Goal: Contribute content: Contribute content

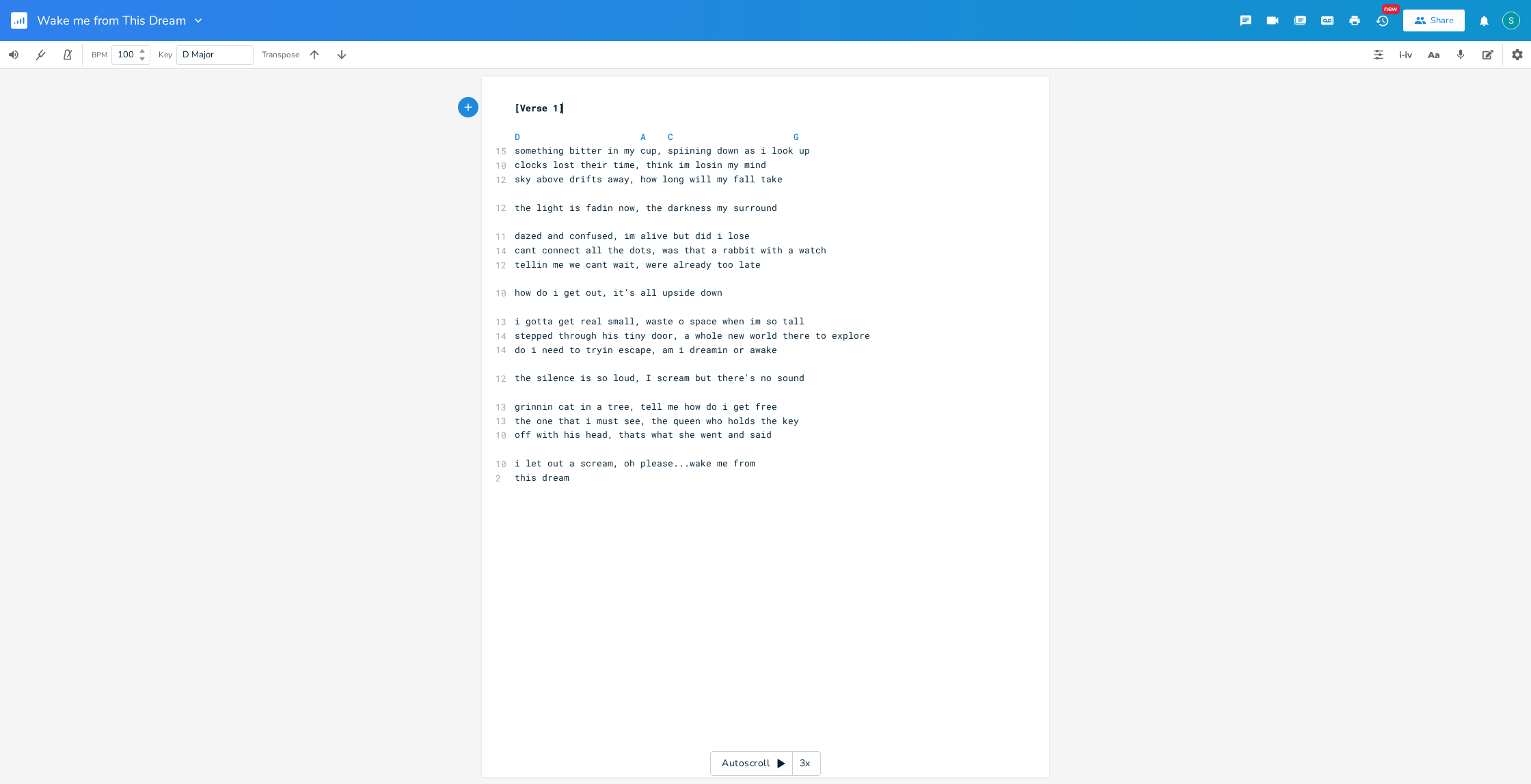
click at [598, 478] on pre "this dream" at bounding box center [759, 477] width 493 height 14
type textarea "I woke up by a tree, you were sat there next to me"
type textarea "I tried to explain, but my work"
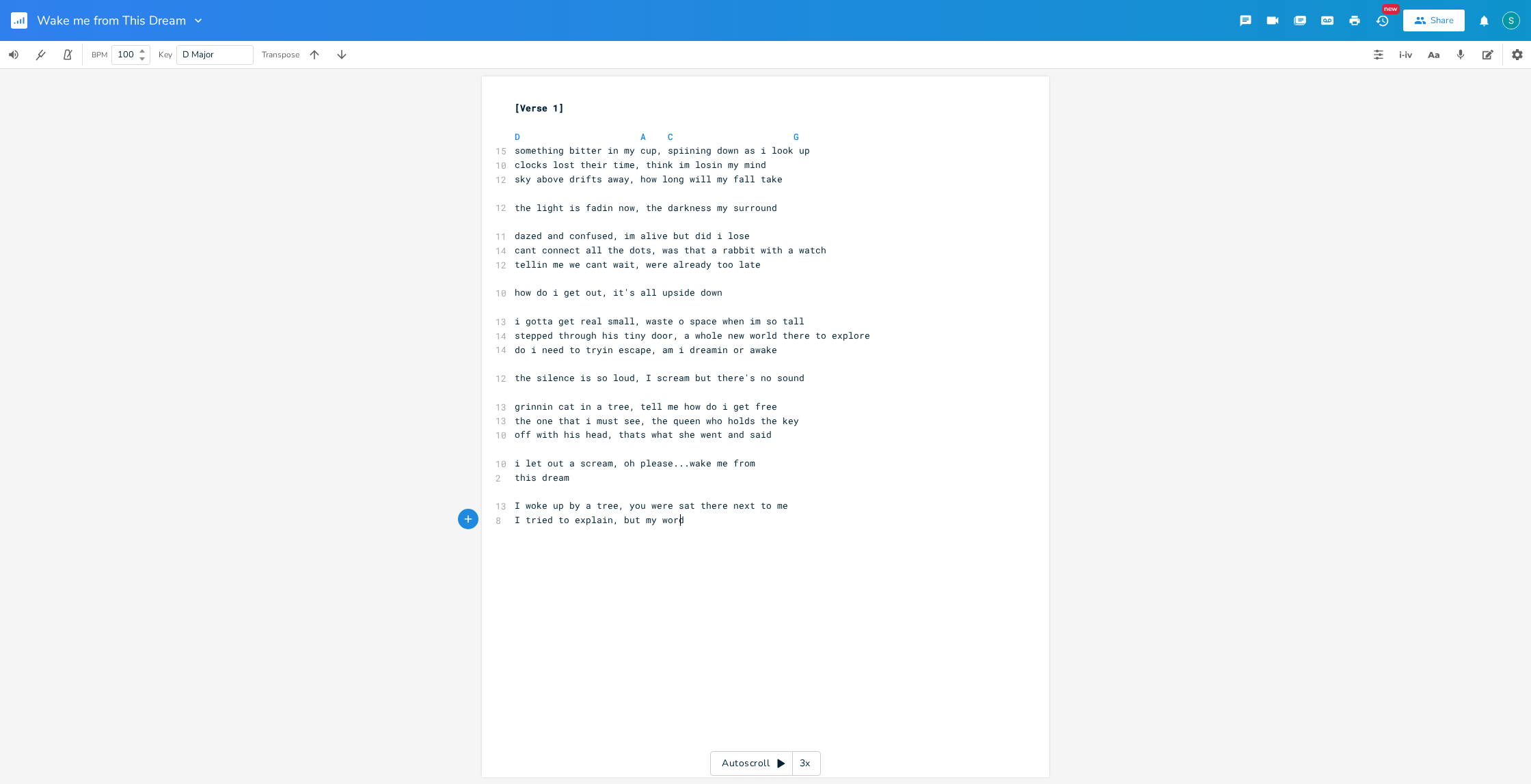
type textarea "dk"
type textarea "s were just in vein"
click at [633, 521] on span "I tried to explain, but my words were just in vein" at bounding box center [651, 520] width 273 height 12
type textarea ", b"
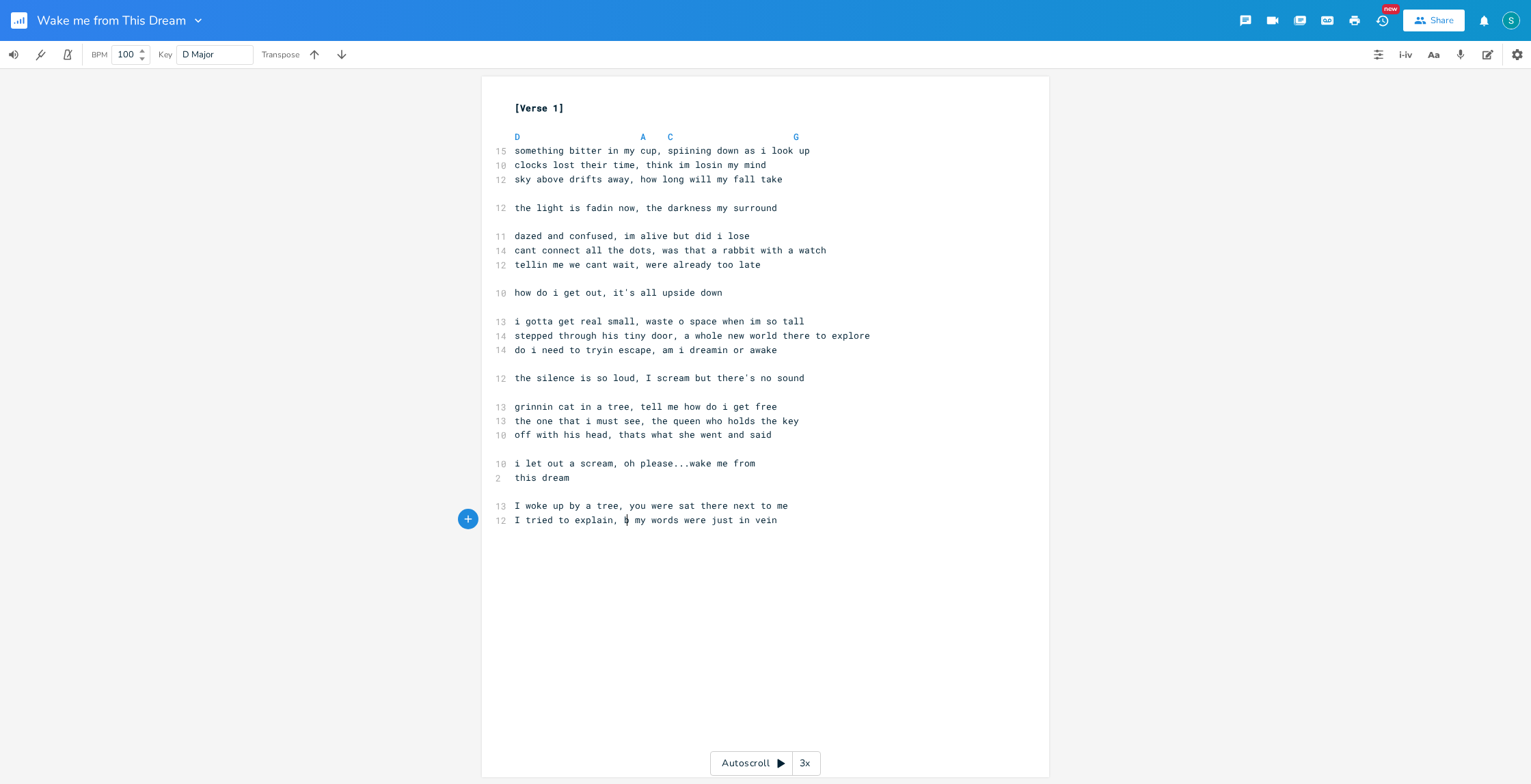
scroll to position [0, 8]
type textarea "n but,"
click at [790, 520] on pre "I tried to explain but, my words were just in vein" at bounding box center [759, 520] width 493 height 14
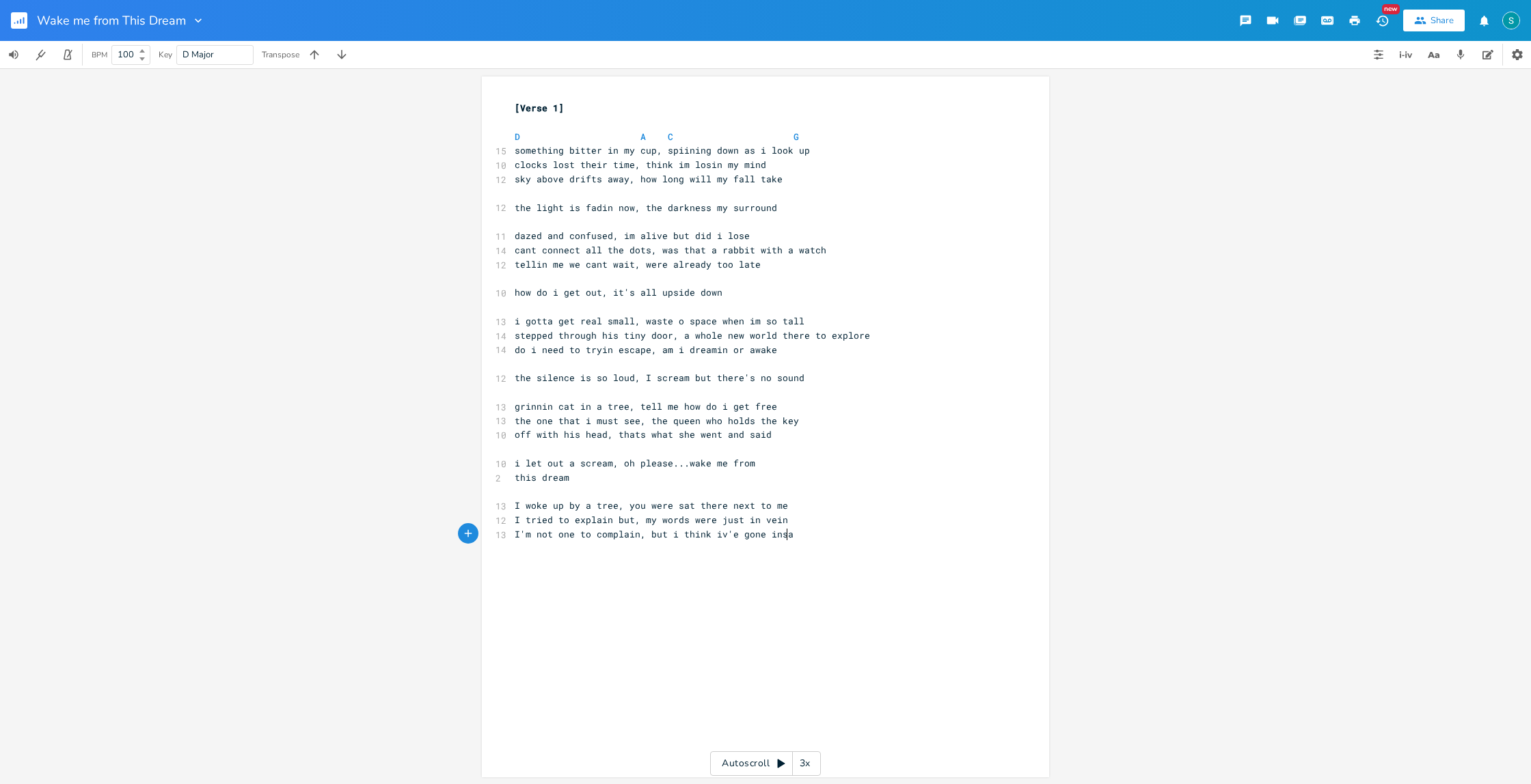
type textarea "I'm not one to complain, but i think iv'e gone insane"
click at [612, 509] on span "I woke up by a tree, you were sat there next to me" at bounding box center [651, 505] width 273 height 12
type textarea "the riverside"
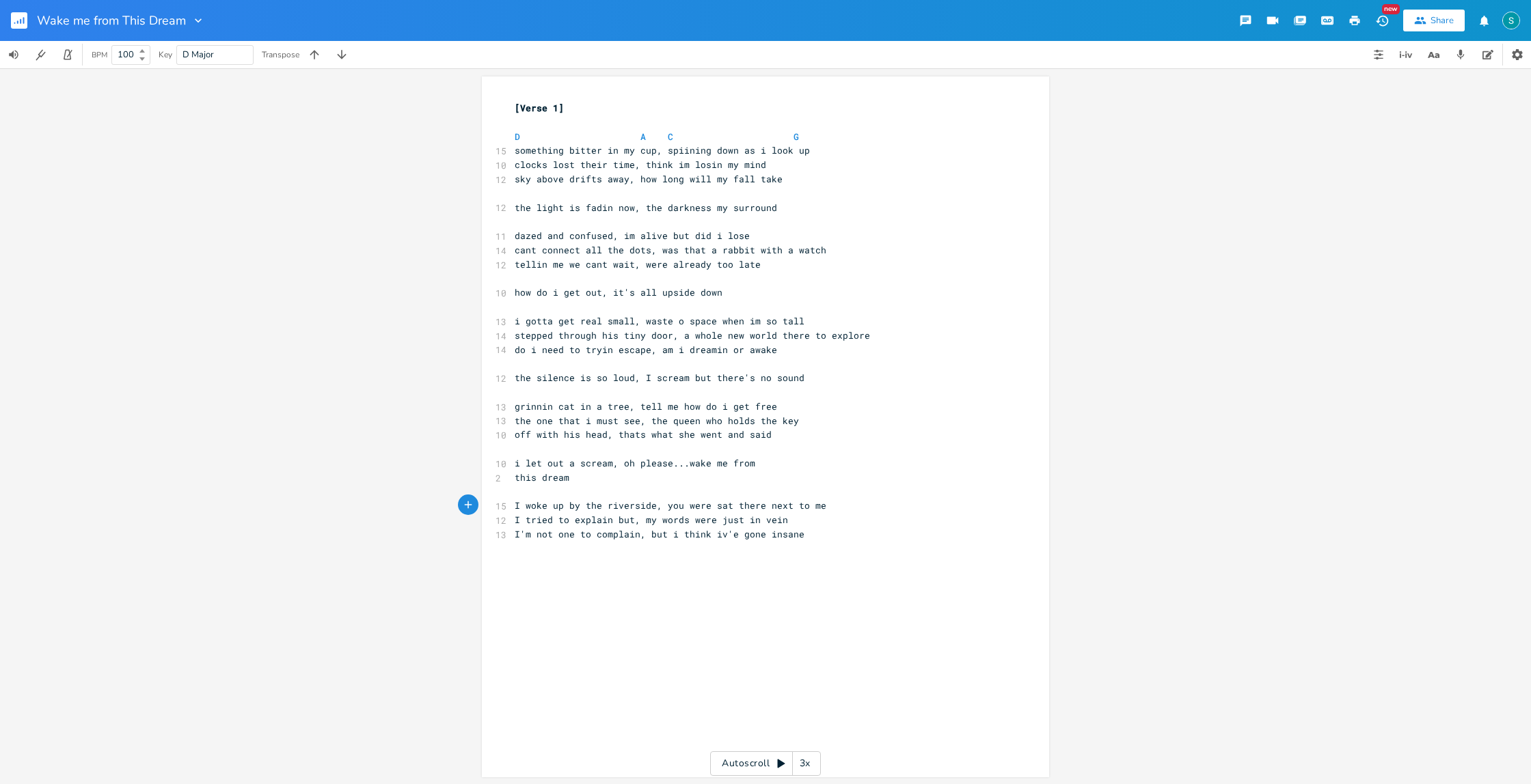
click at [817, 509] on pre "I woke up by the riverside, you were sat there next to me" at bounding box center [759, 505] width 493 height 14
drag, startPoint x: 818, startPoint y: 508, endPoint x: 660, endPoint y: 507, distance: 158.0
click at [660, 507] on pre "I woke up by the riverside, you were sat there next to me" at bounding box center [759, 505] width 493 height 14
type textarea "in you I did confide"
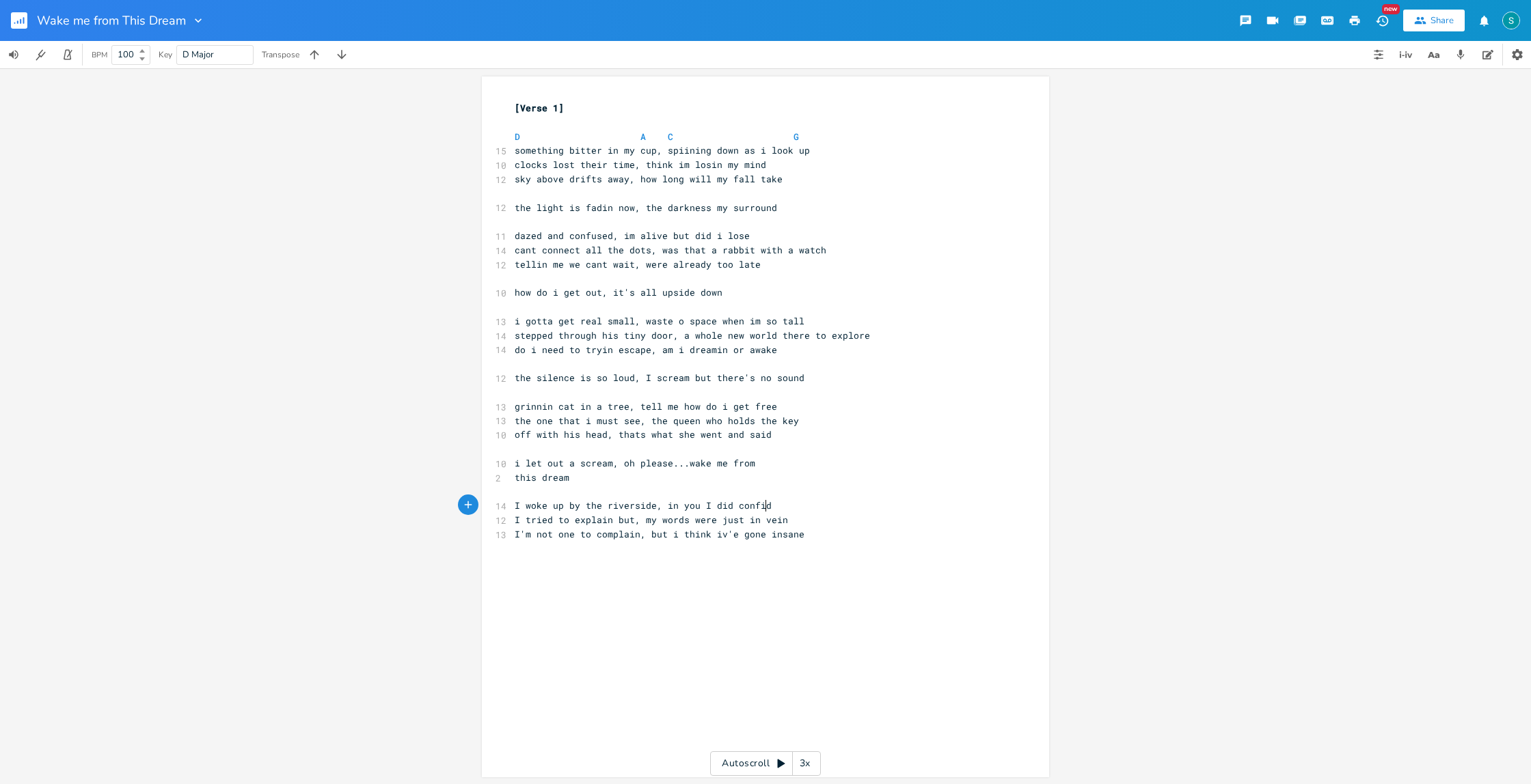
scroll to position [0, 75]
click at [811, 530] on pre "I'm not one to complain, but i think iv'e gone insane" at bounding box center [759, 534] width 493 height 14
type textarea "Can't el"
type textarea "tell if it was real, all i know"
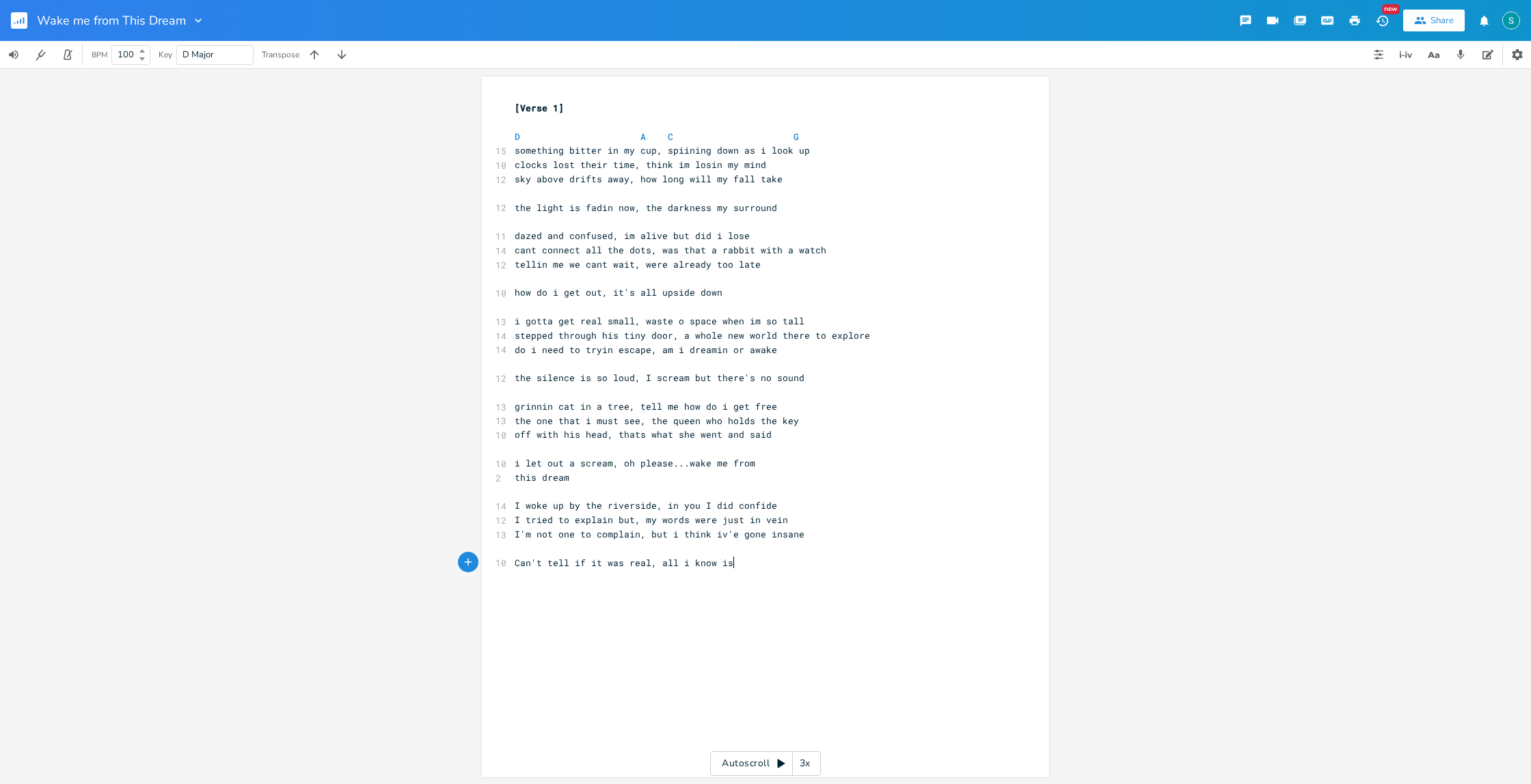
scroll to position [0, 10]
type textarea "is how i feel"
drag, startPoint x: 644, startPoint y: 560, endPoint x: 512, endPoint y: 564, distance: 132.1
click at [515, 564] on span "Can't tell if it was real, all i know is how i feel" at bounding box center [654, 563] width 279 height 12
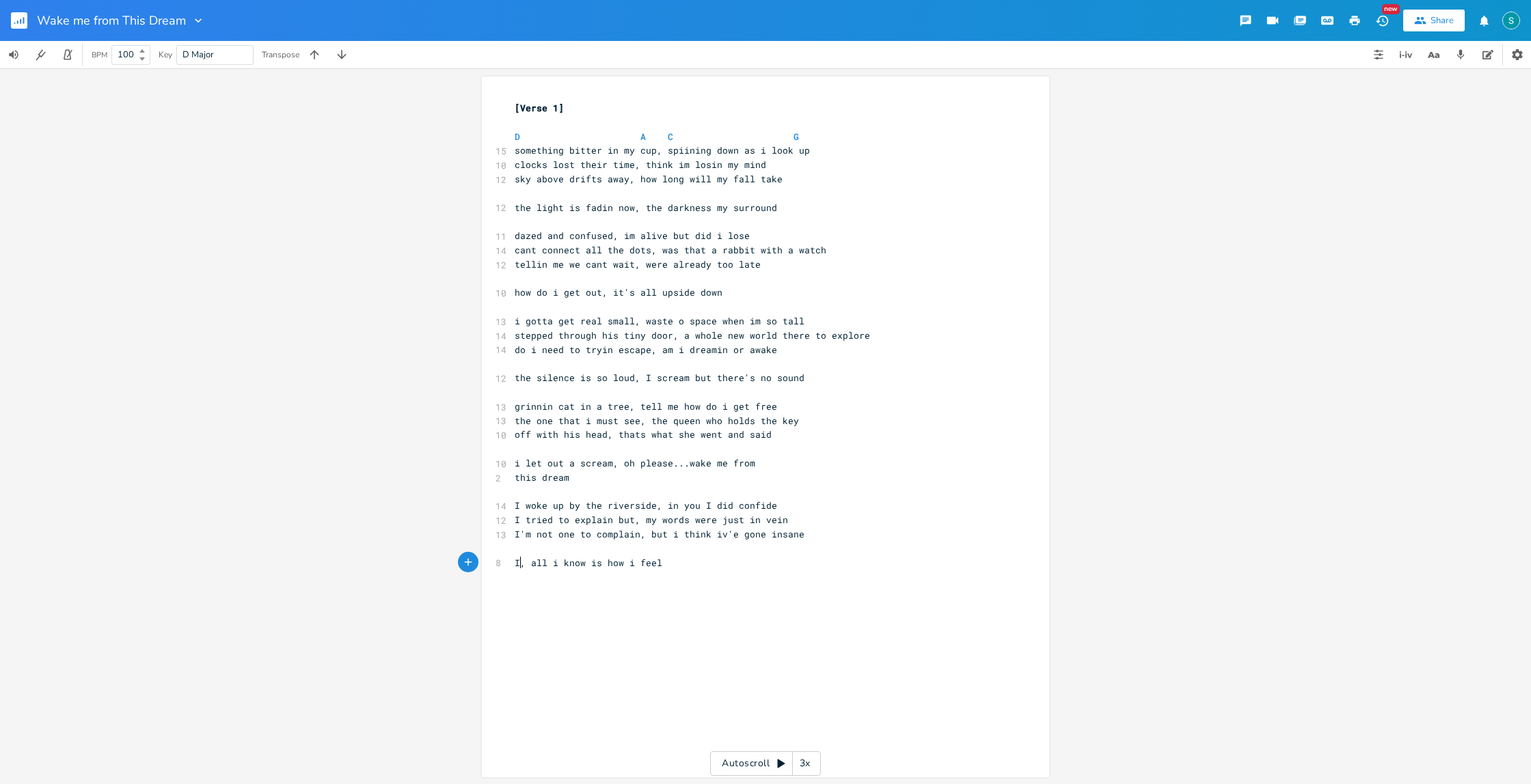
scroll to position [0, 2]
type textarea "I been to wonderland"
drag, startPoint x: 729, startPoint y: 562, endPoint x: 628, endPoint y: 562, distance: 101.0
click at [628, 562] on pre "I been to wonderland, all i know is how i feel" at bounding box center [759, 563] width 493 height 14
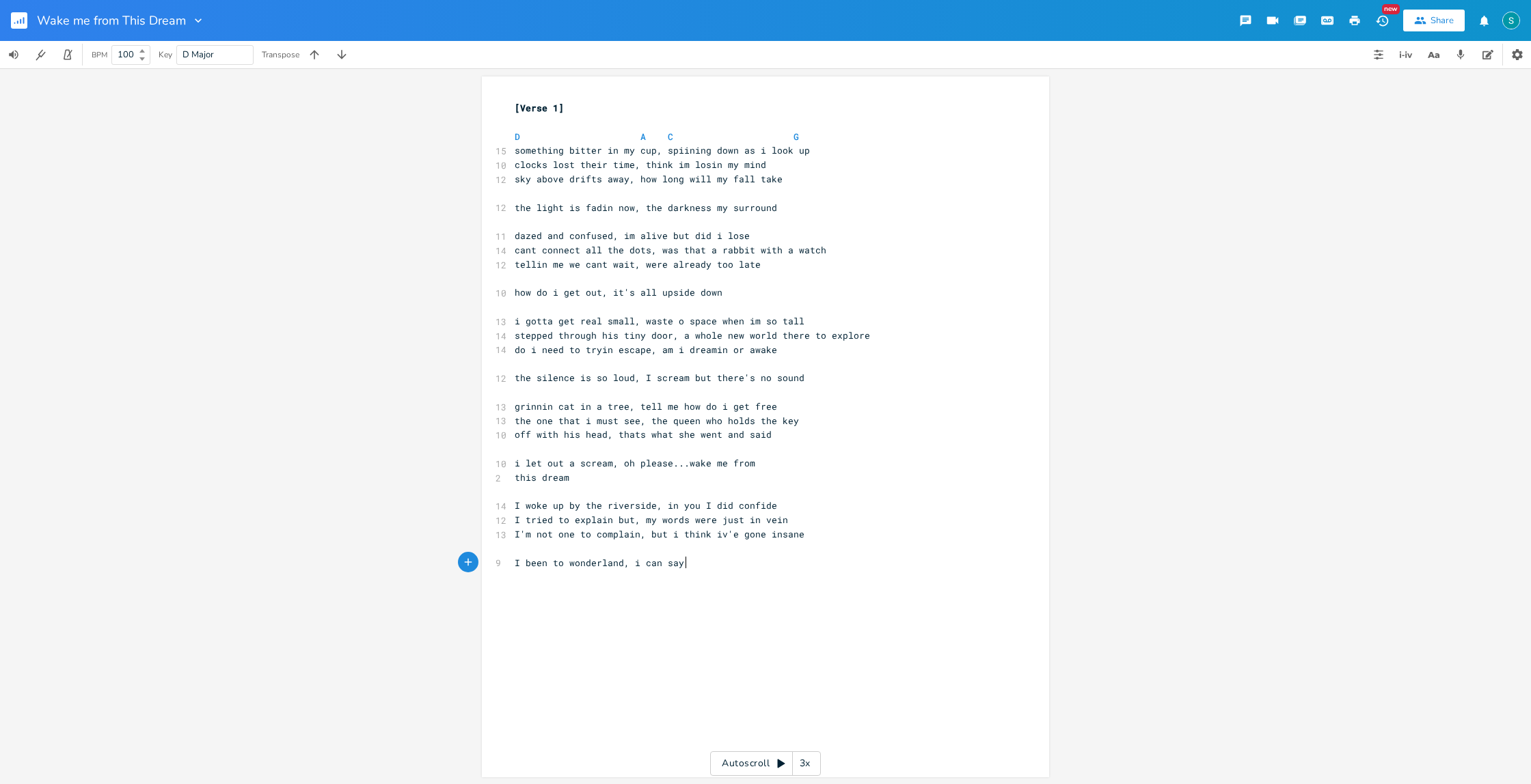
scroll to position [0, 41]
type textarea "i can say i"
type textarea "'m not a fan"
type textarea "Hatters and their jokes, to caterpillars that smoke"
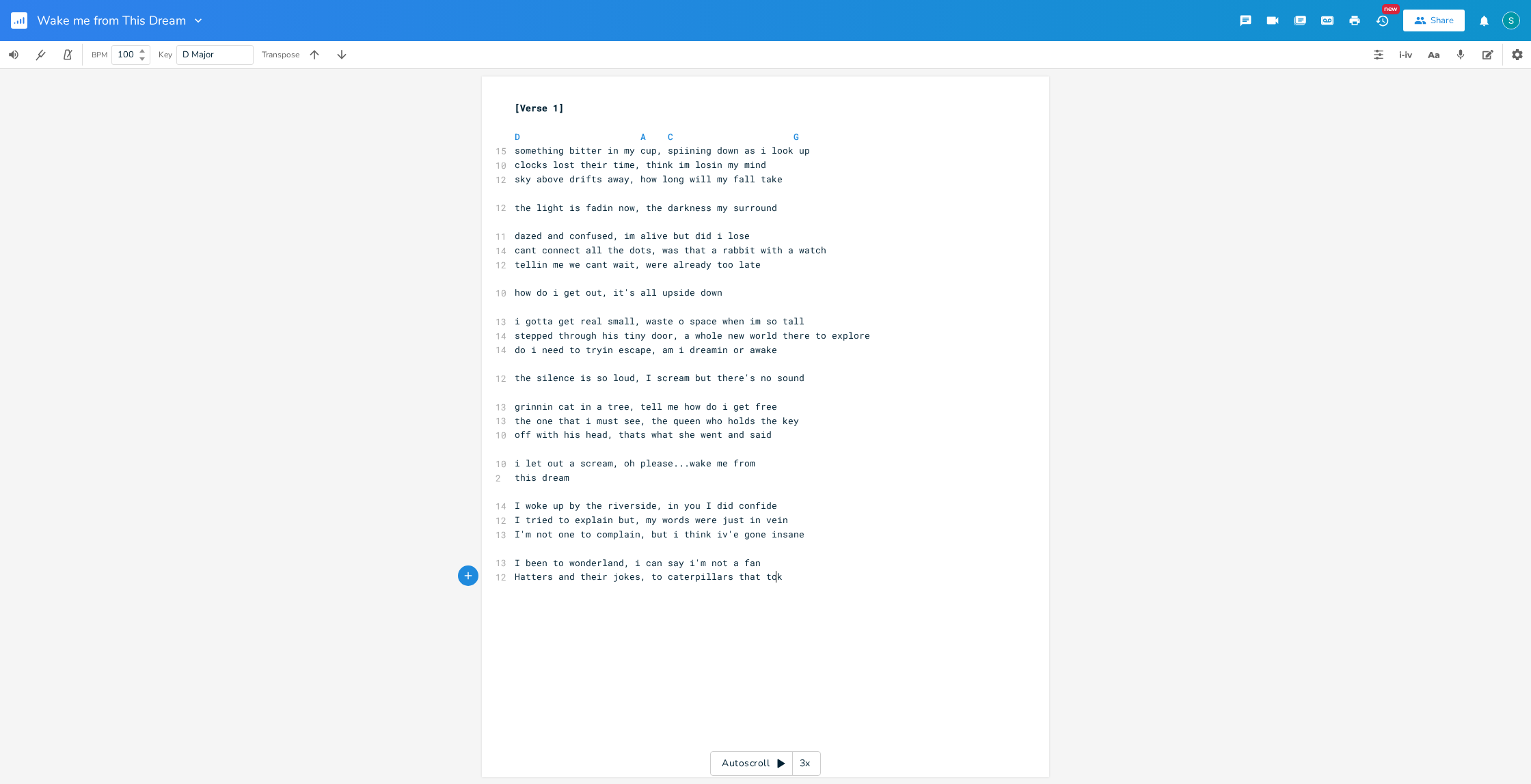
type textarea "toke"
type textarea "Grass is greener so it'd seem, till fall into a dream"
click at [790, 579] on pre "Hatters and their jokes, to caterpillars that toke" at bounding box center [759, 577] width 493 height 14
type textarea ","
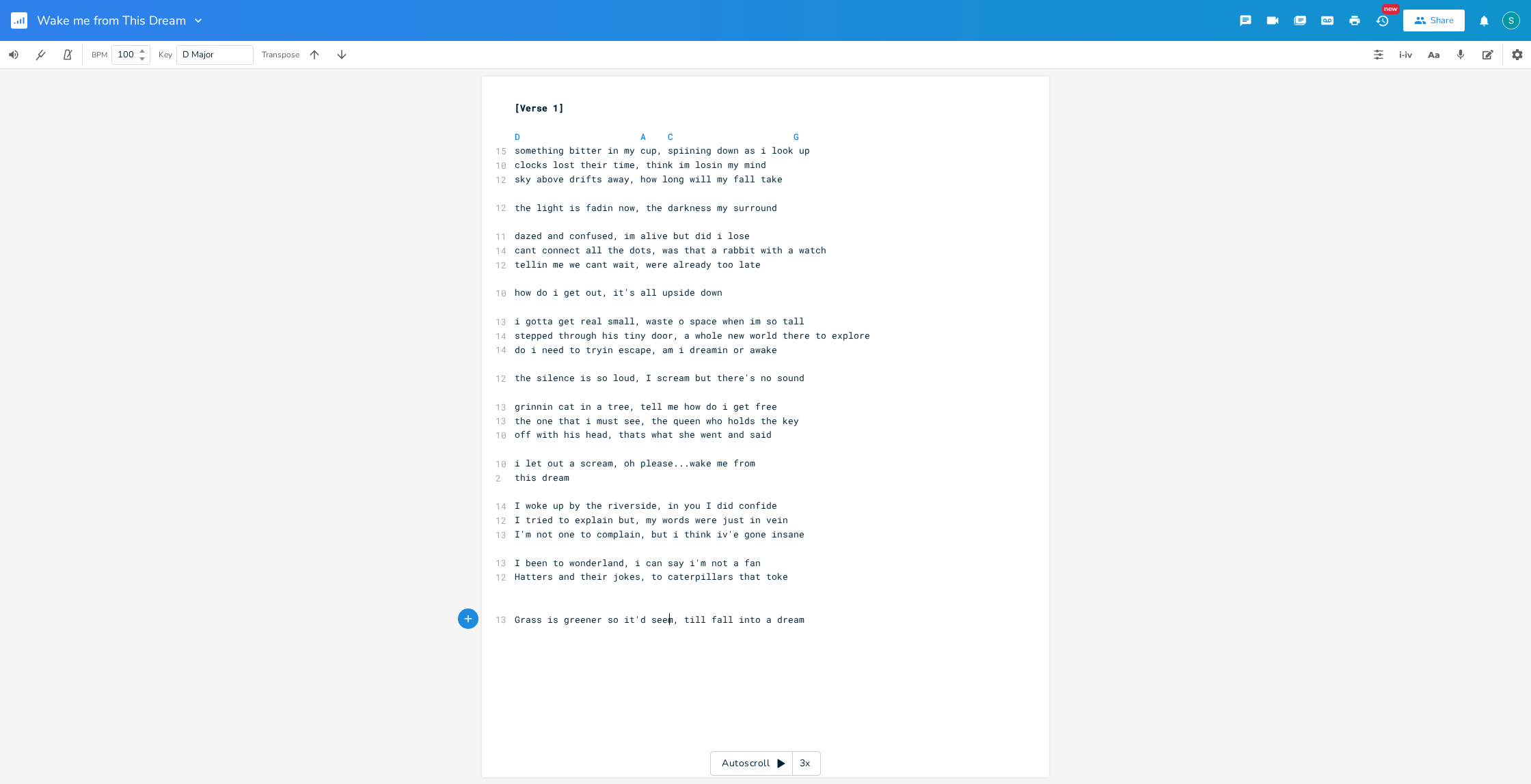
drag, startPoint x: 668, startPoint y: 620, endPoint x: 727, endPoint y: 635, distance: 60.9
click at [672, 620] on span "Grass is greener so it'd seem, till fall into a dream" at bounding box center [659, 619] width 290 height 12
click at [671, 633] on pre "​" at bounding box center [759, 633] width 493 height 14
click at [671, 618] on span "Grass is greener so it'd seem, till fall into a dream" at bounding box center [659, 619] width 290 height 12
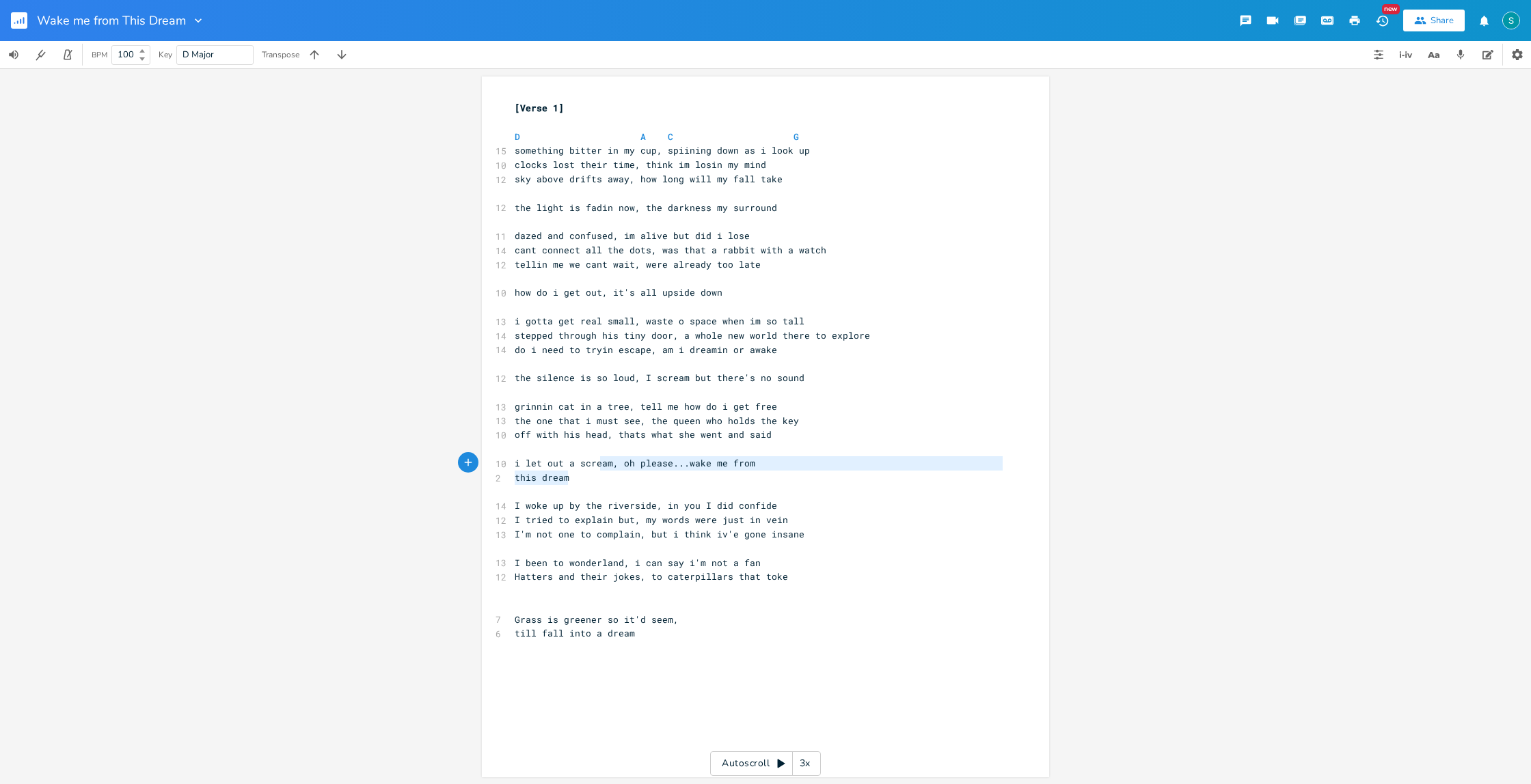
type textarea "oh please...wake me from this dream"
drag, startPoint x: 578, startPoint y: 479, endPoint x: 618, endPoint y: 467, distance: 41.8
click at [618, 467] on div "[Verse 1] ​ D A C G 15 something bitter in my cup, spiining down as i look up 1…" at bounding box center [759, 378] width 493 height 554
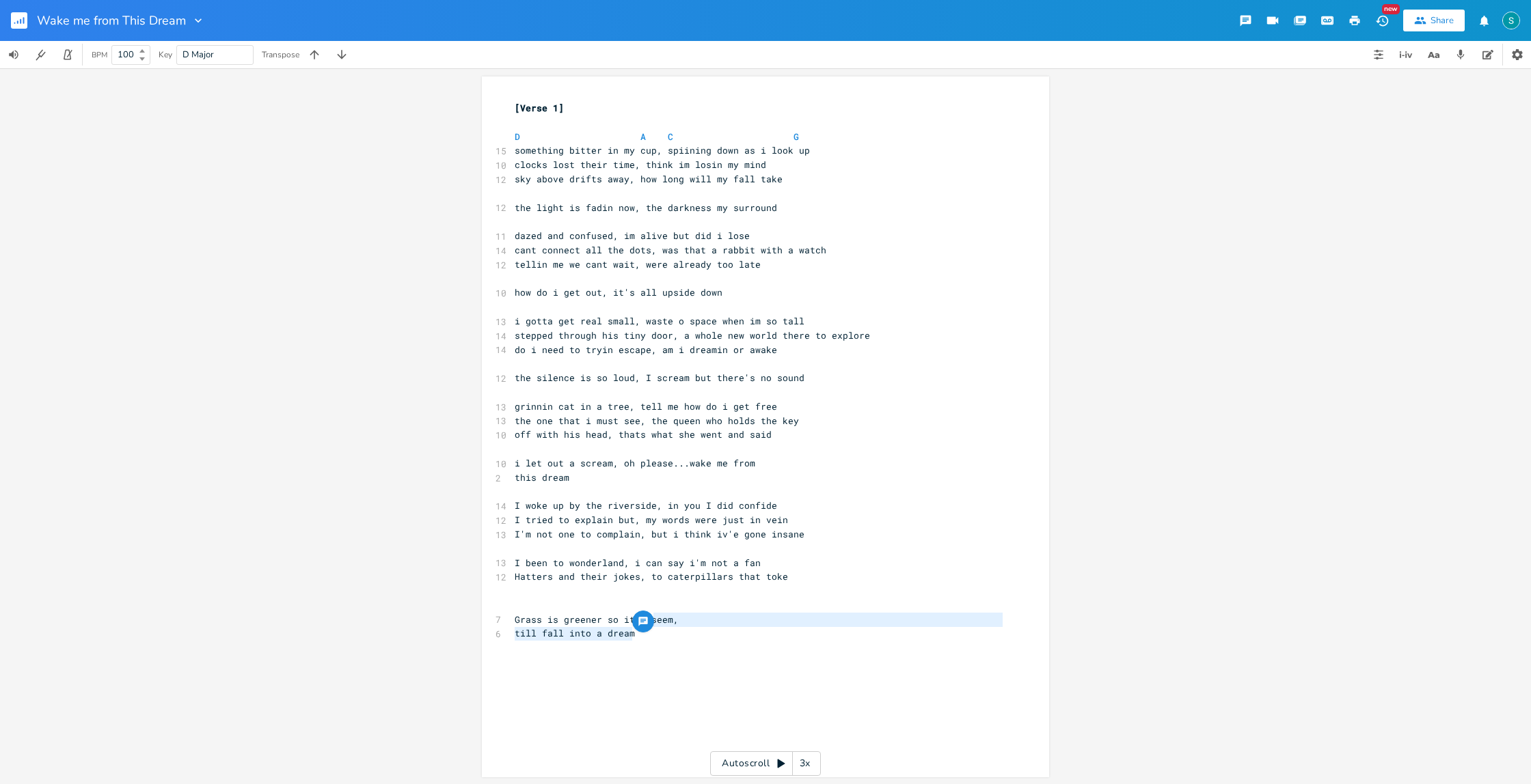
type textarea "till fall into a dream"
drag, startPoint x: 643, startPoint y: 636, endPoint x: 678, endPoint y: 620, distance: 38.5
click at [678, 620] on div "[Verse 1] ​ D A C G 15 something bitter in my cup, spiining down as i look up 1…" at bounding box center [759, 378] width 493 height 554
click at [678, 620] on pre "Grass is greener so it'd seem," at bounding box center [759, 619] width 493 height 14
paste textarea "m"
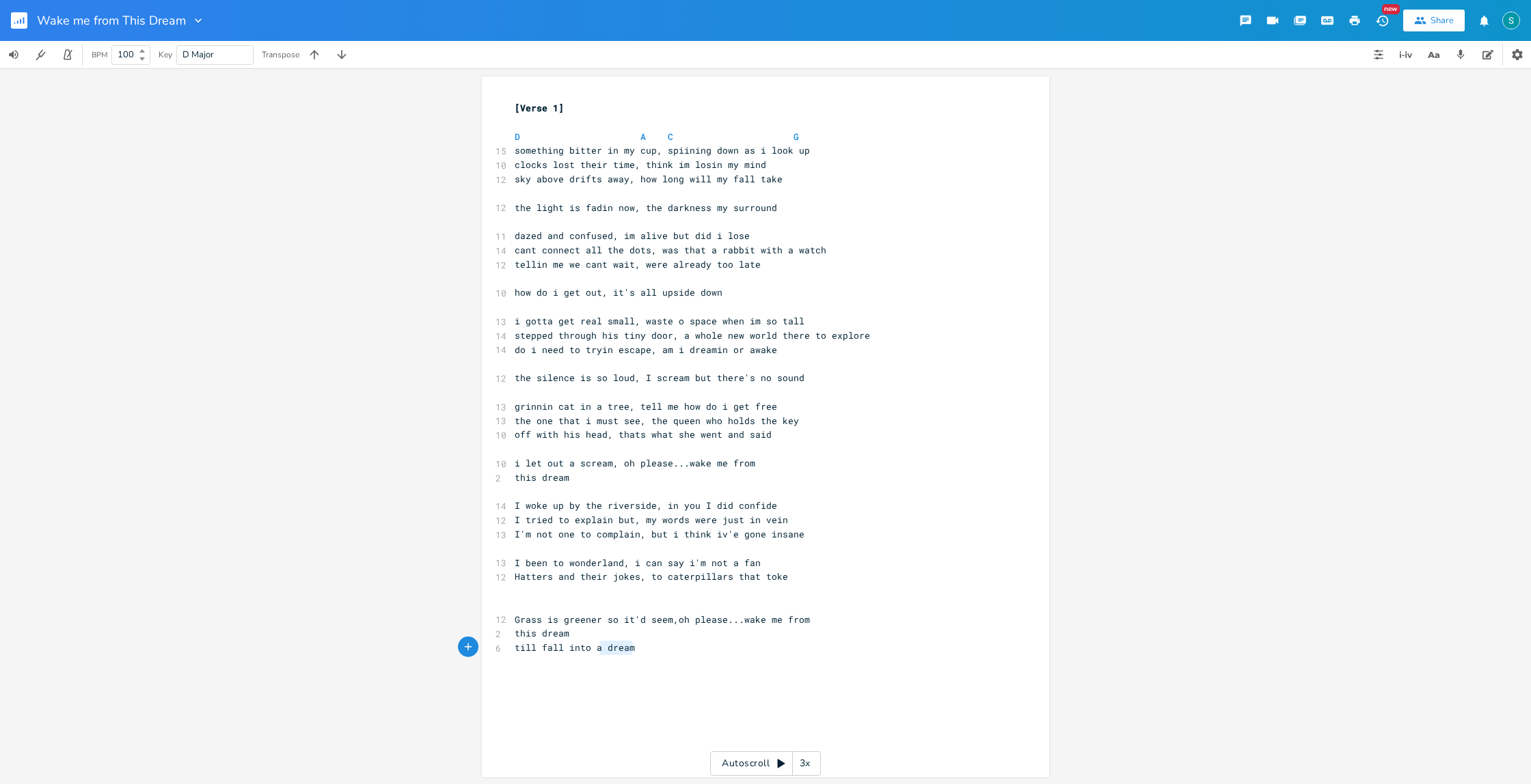
type textarea "till fall into a dream"
drag, startPoint x: 644, startPoint y: 649, endPoint x: 490, endPoint y: 643, distance: 154.1
click at [490, 643] on div "till fall into a dream x [Verse 1] ​ D A C G 15 something bitter in my cup, spi…" at bounding box center [766, 427] width 568 height 701
click at [799, 575] on pre "Hatters and their jokes, to caterpillars that toke" at bounding box center [759, 577] width 493 height 14
drag, startPoint x: 660, startPoint y: 575, endPoint x: 678, endPoint y: 584, distance: 20.1
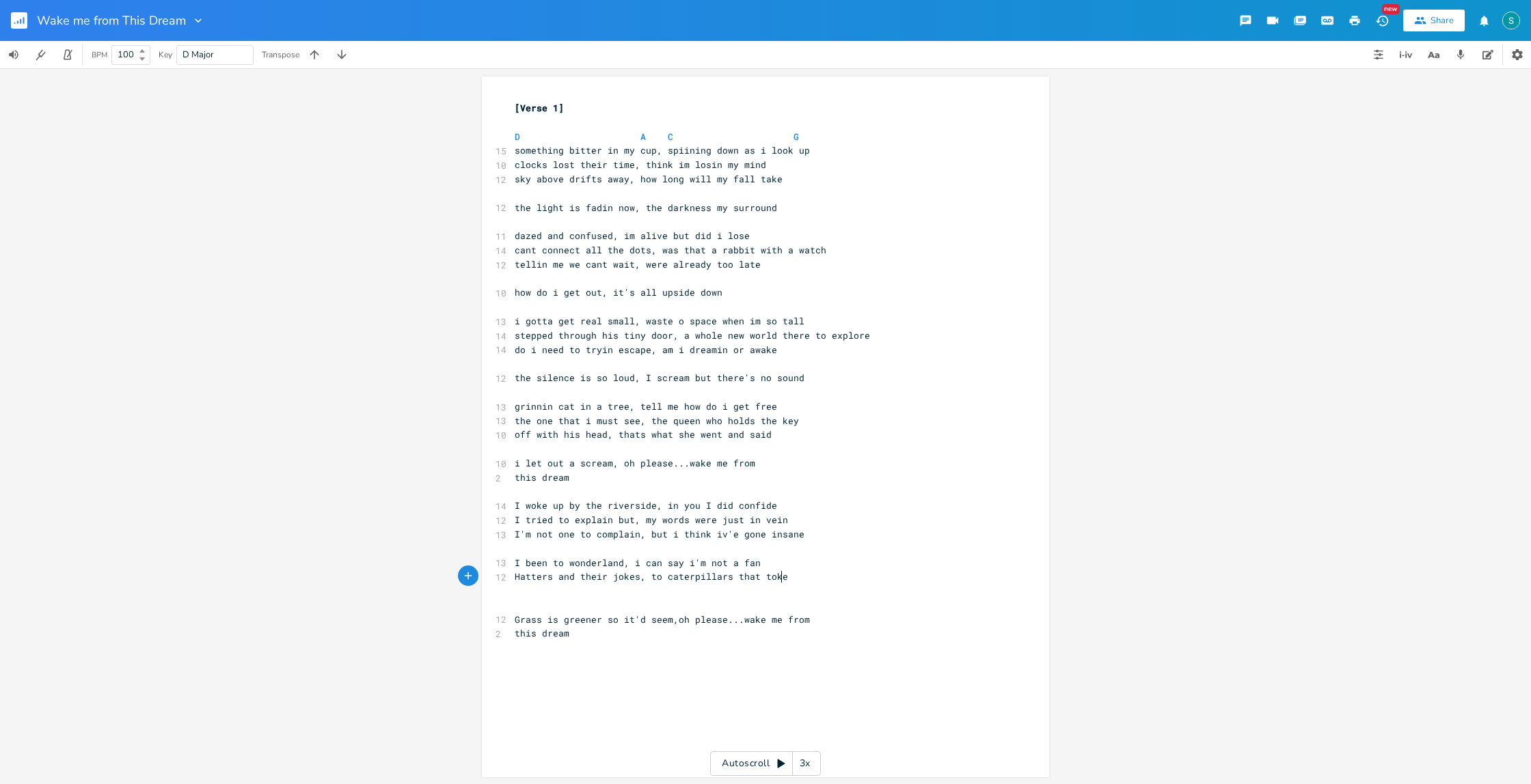
click at [660, 575] on span "Hatters and their jokes, to caterpillars that toke" at bounding box center [651, 576] width 273 height 12
type textarea "and"
drag, startPoint x: 786, startPoint y: 578, endPoint x: 764, endPoint y: 578, distance: 22.0
click at [764, 578] on pre "Hatters and their jokes, and caterpillars that toke" at bounding box center [759, 577] width 493 height 14
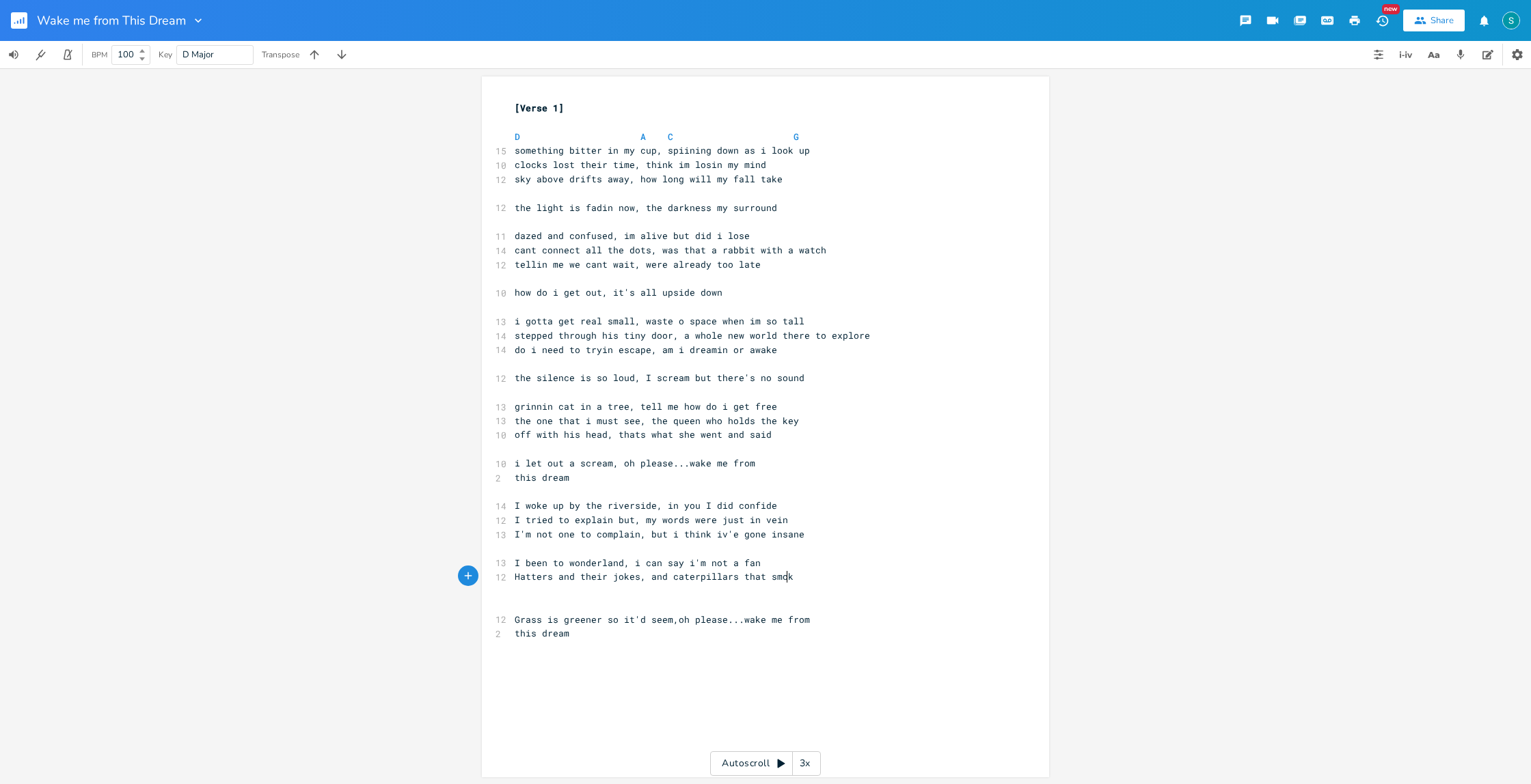
type textarea "smoke"
click at [515, 578] on span "Hatters and their jokes, and caterpillars that smoke" at bounding box center [657, 576] width 284 height 12
type textarea "of"
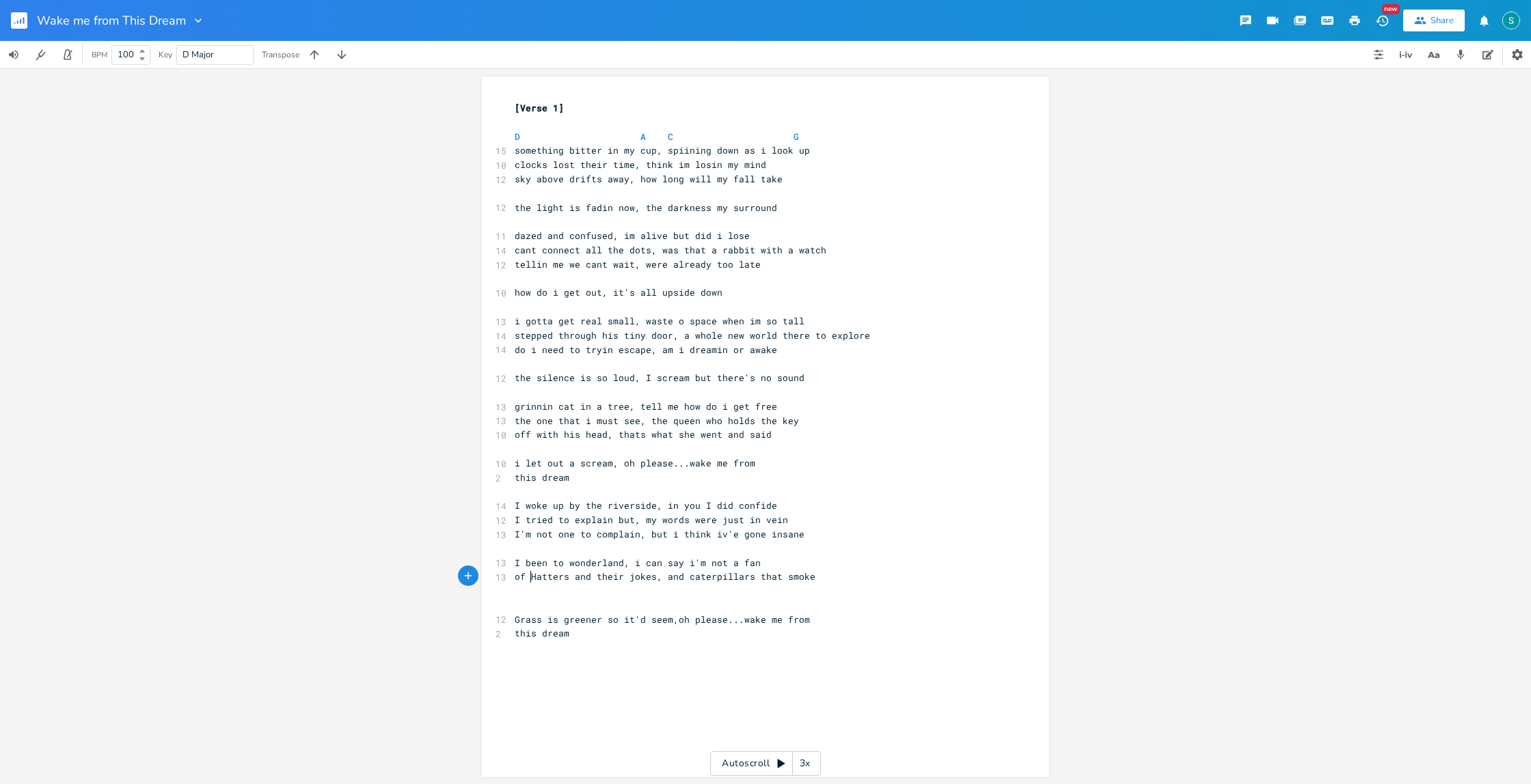
click at [671, 622] on span "Grass is greener so it'd seem,oh please...wake me from" at bounding box center [662, 619] width 296 height 12
click at [692, 615] on span "Grass is greener so it'd seem, oh please...wake me from" at bounding box center [665, 619] width 301 height 12
type textarea "but"
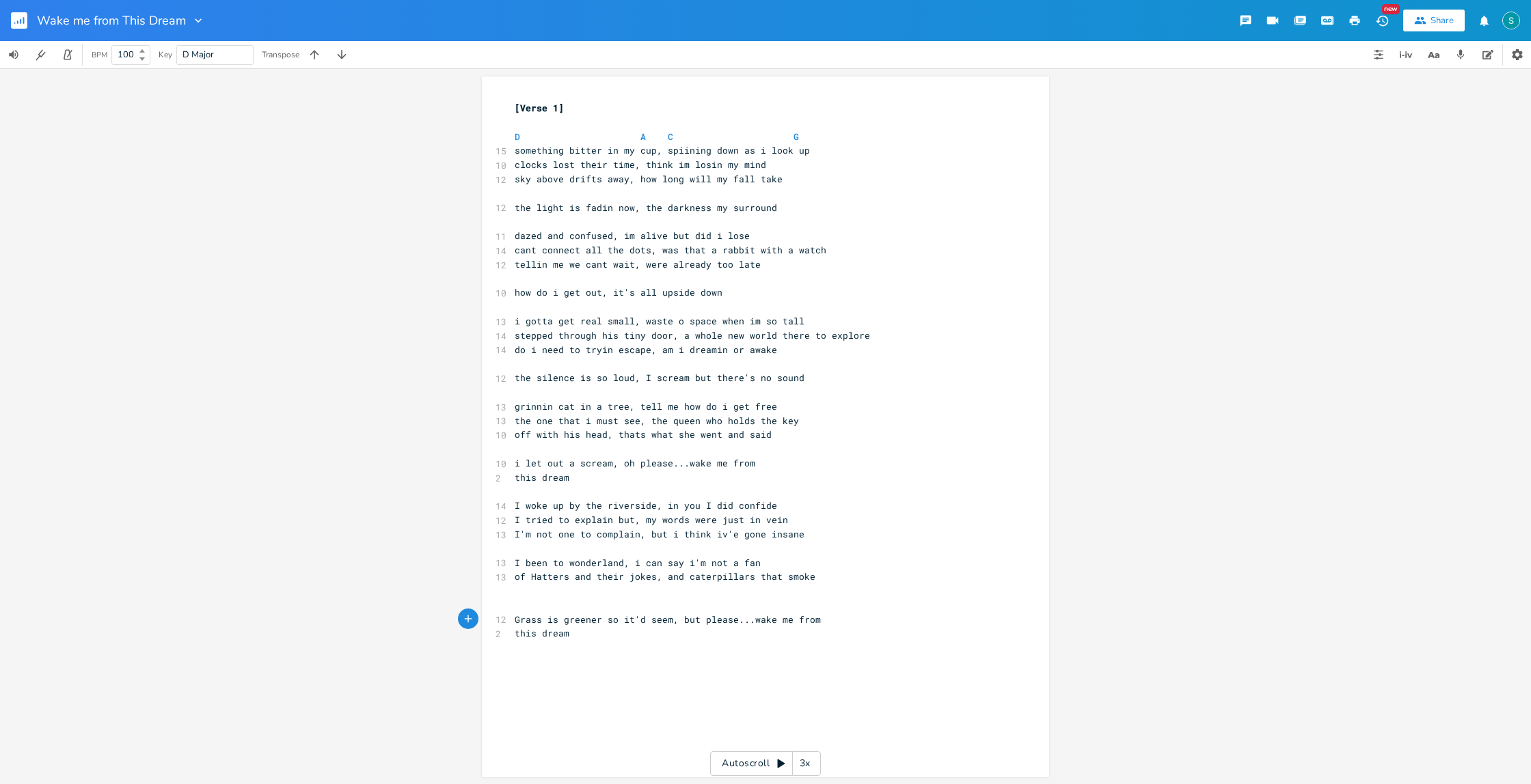
click at [812, 578] on pre "of Hatters and their jokes, and caterpillars that smoke" at bounding box center [759, 577] width 493 height 14
click at [814, 577] on pre "of Hatters and their jokes, and caterpillars that smoke" at bounding box center [759, 577] width 493 height 14
click at [517, 560] on span "I been to wonderland, i can say i'm not a fan" at bounding box center [638, 563] width 246 height 12
type textarea "'d"
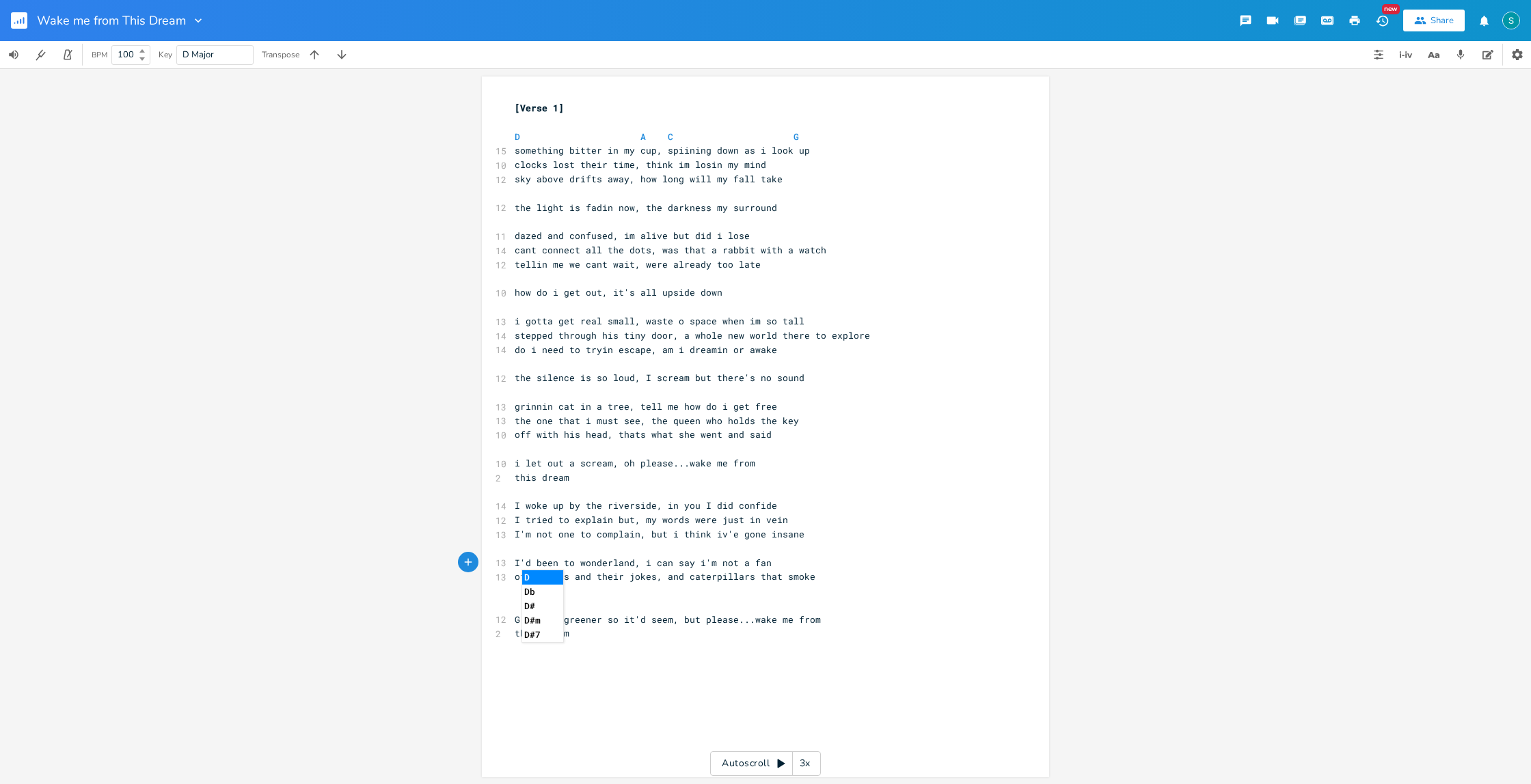
click at [784, 561] on pre "I'd been to wonderland, i can say i'm not a fan" at bounding box center [759, 563] width 493 height 14
click at [823, 572] on pre "of Hatters and their jokes, and caterpillars that smoke" at bounding box center [759, 577] width 493 height 14
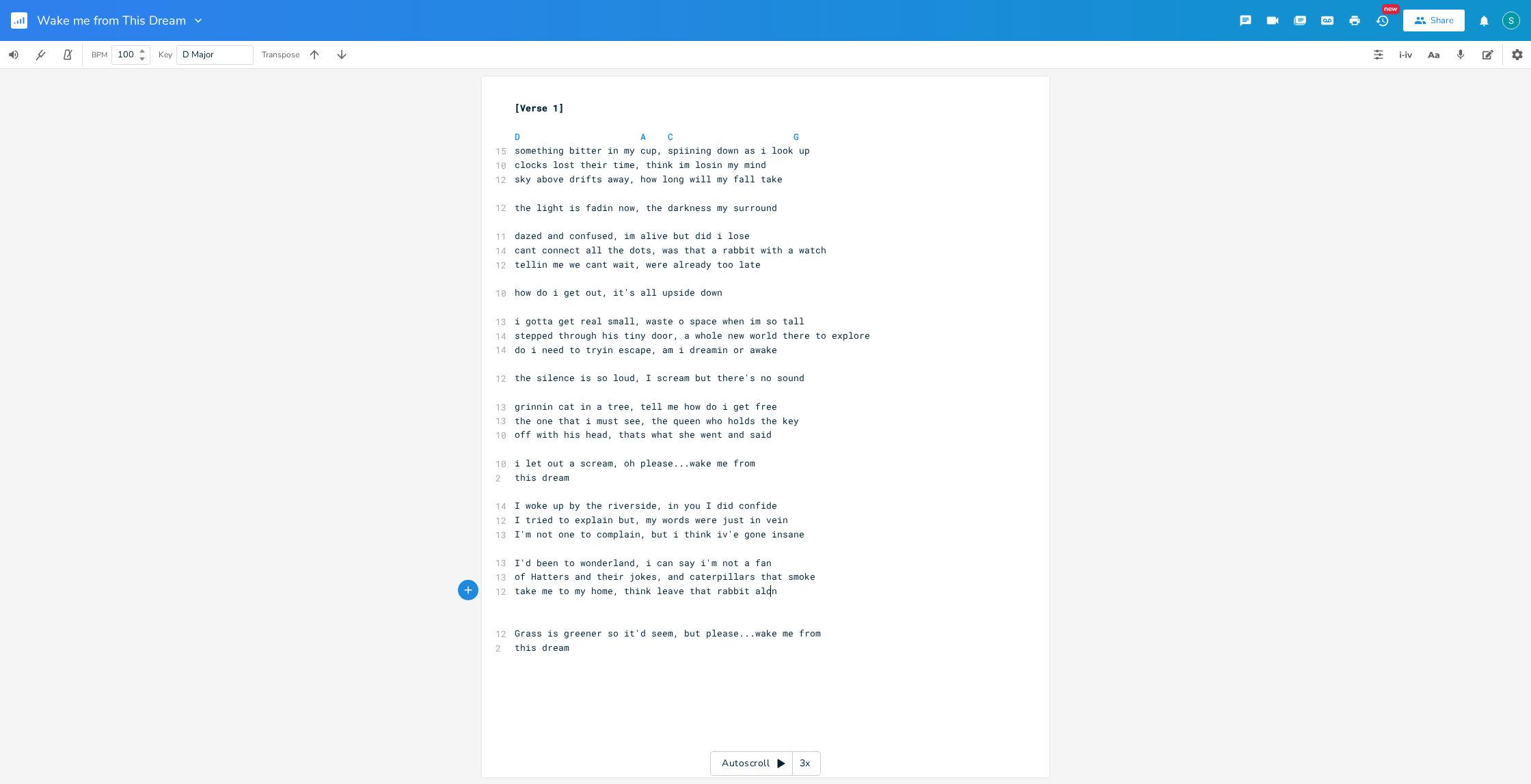
scroll to position [0, 195]
type textarea "take me to my home, think leave that rabbit alonw"
type textarea "e"
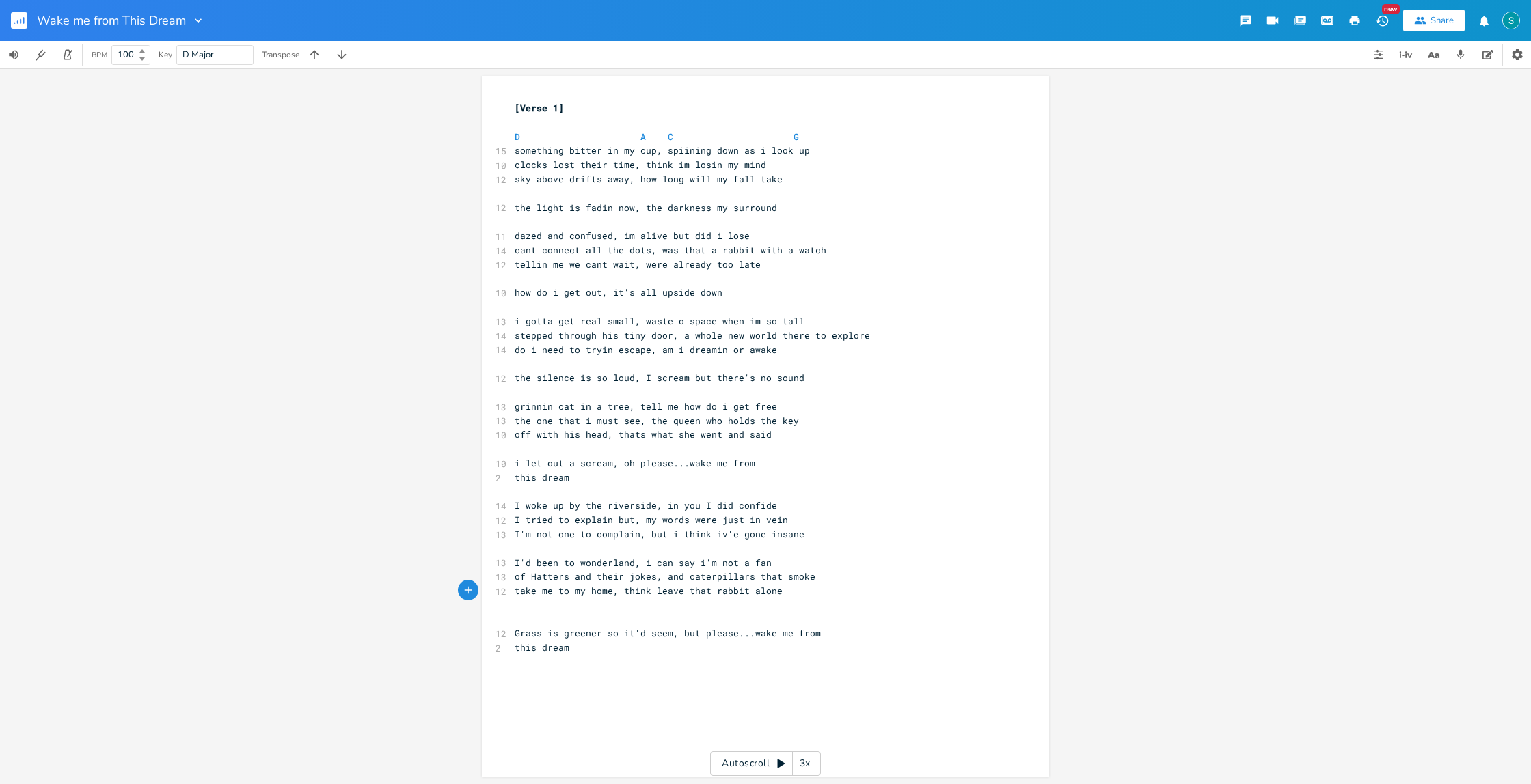
click at [608, 294] on span "how do i get out, it's all upside down" at bounding box center [618, 292] width 207 height 12
type textarea "when"
